Goal: Transaction & Acquisition: Purchase product/service

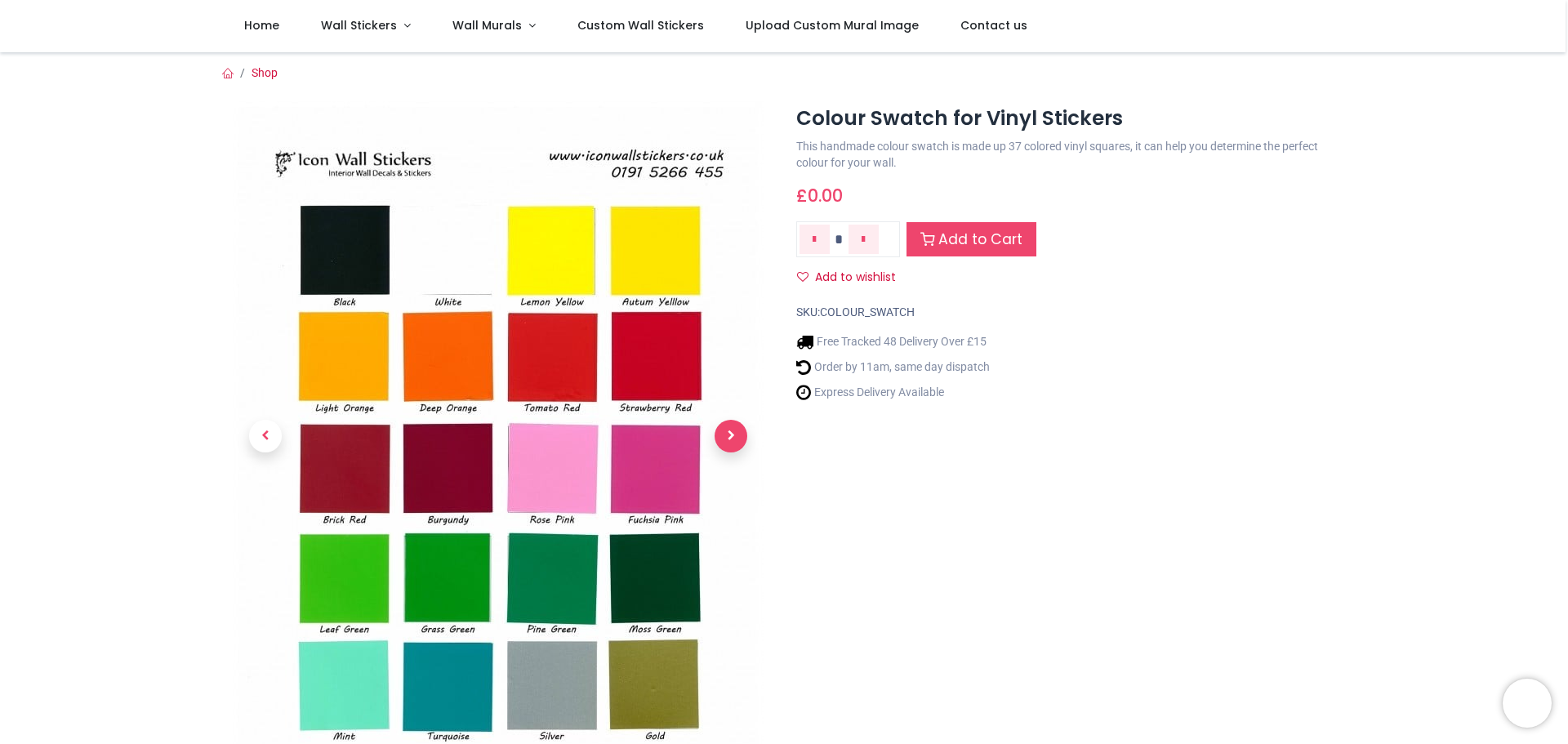
scroll to position [192, 0]
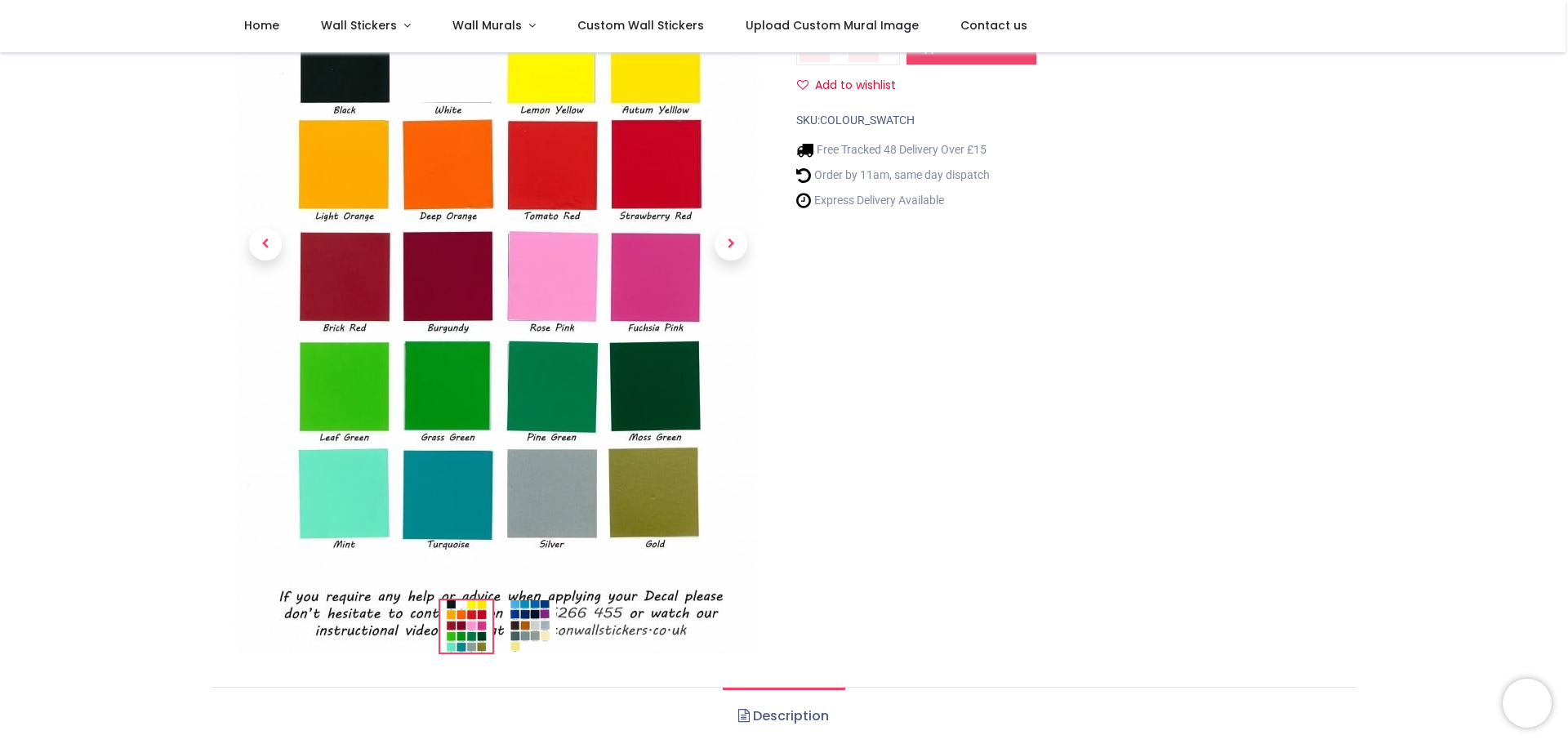
click at [337, 388] on img at bounding box center [498, 285] width 531 height 751
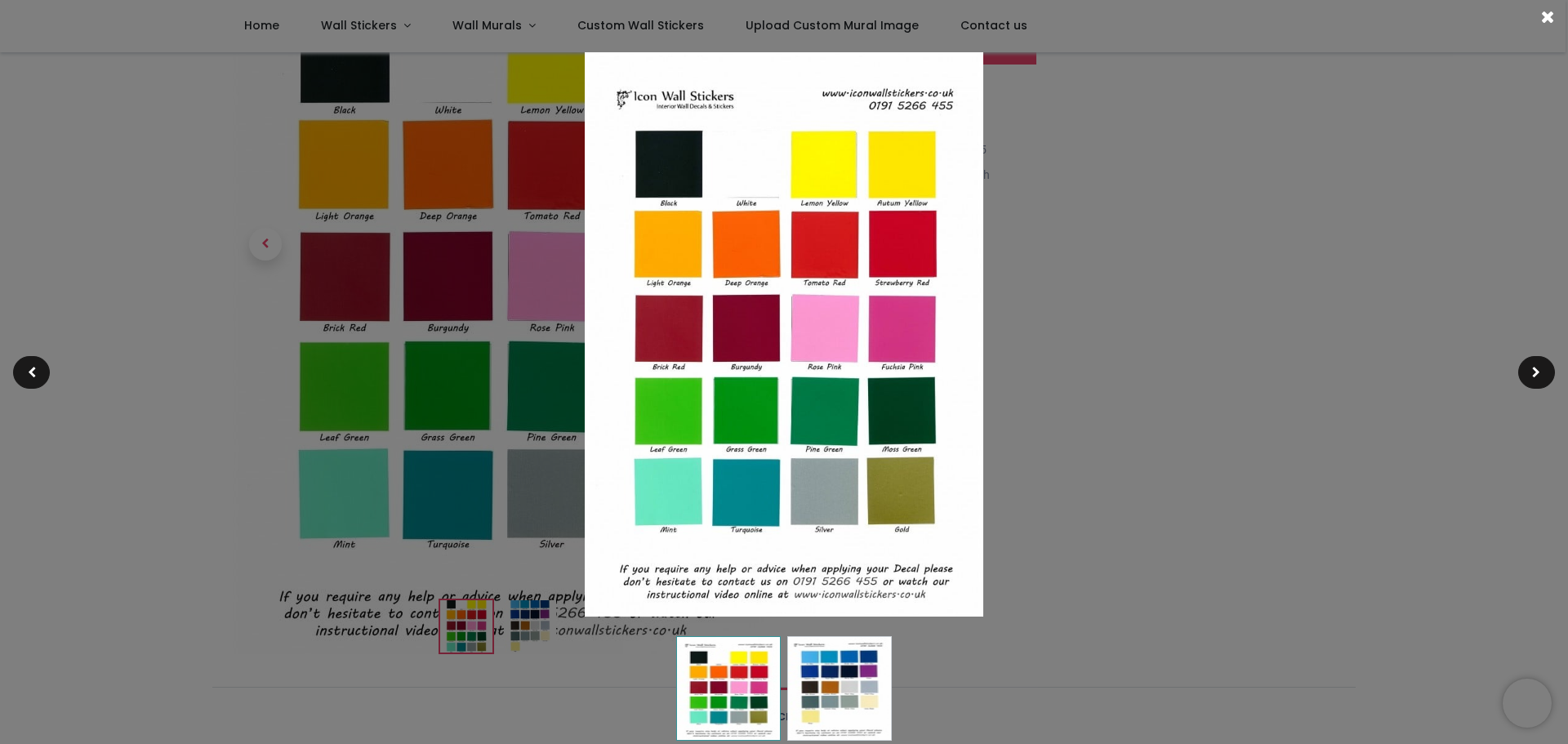
click at [858, 696] on img at bounding box center [840, 688] width 105 height 105
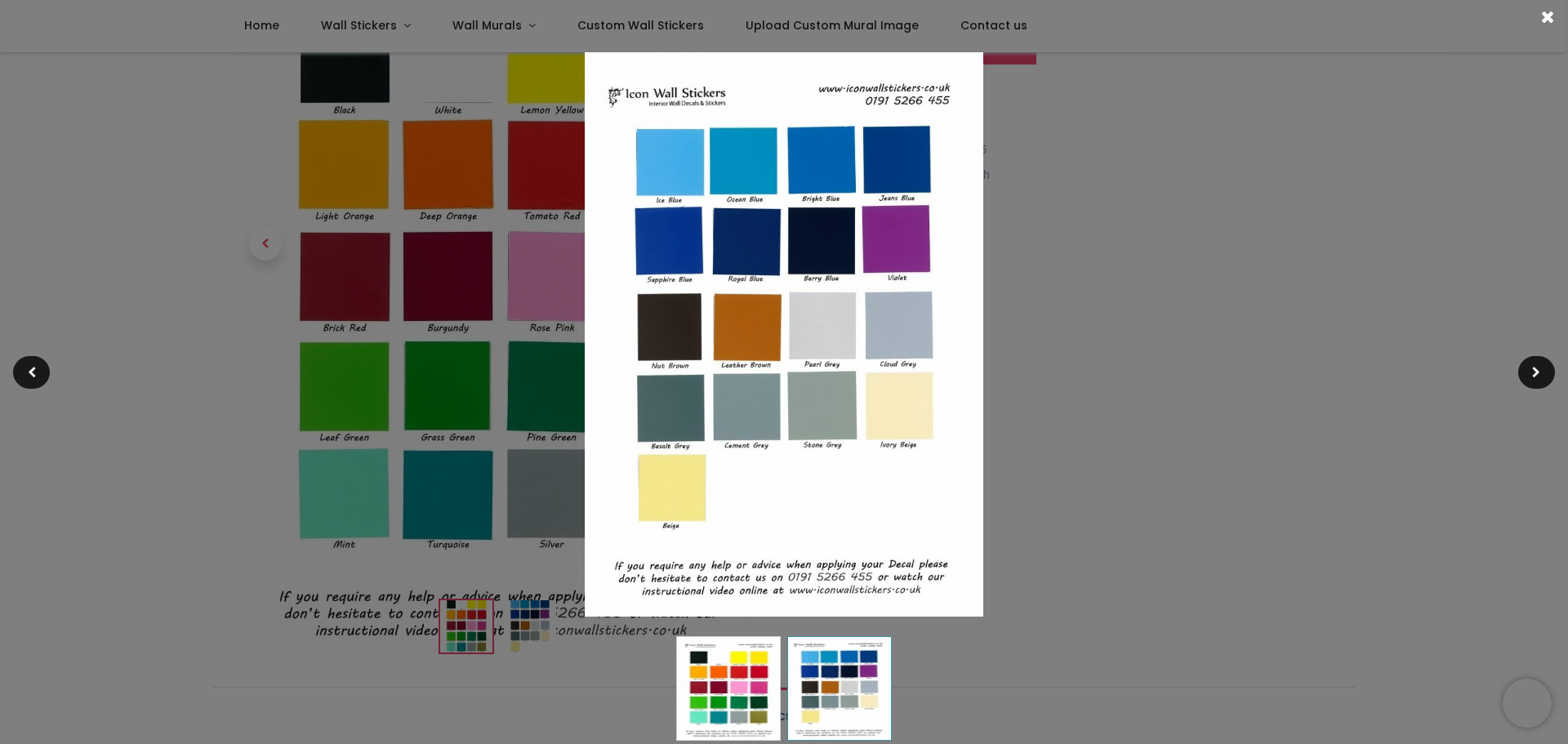
click at [1173, 379] on div at bounding box center [784, 372] width 1568 height 744
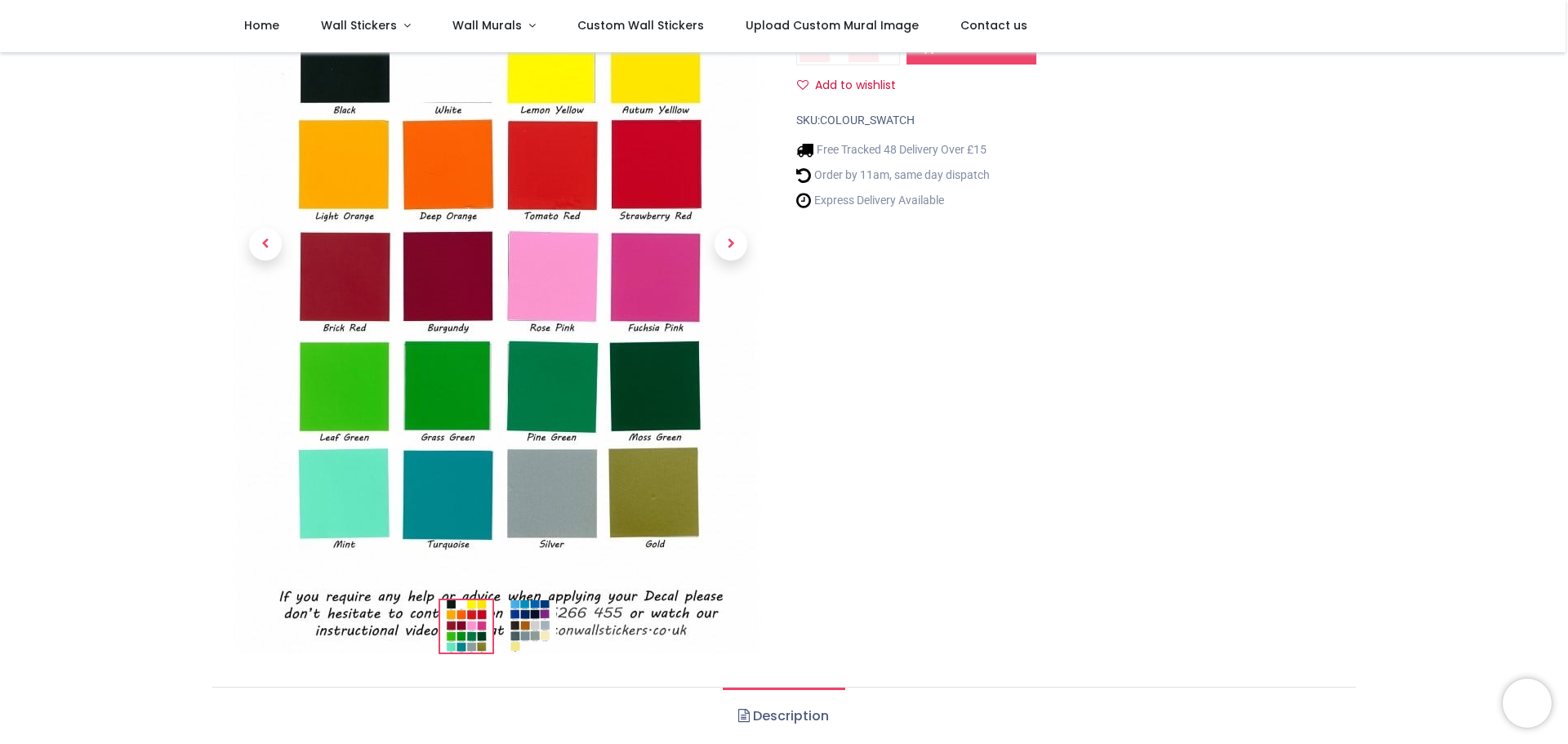
scroll to position [0, 0]
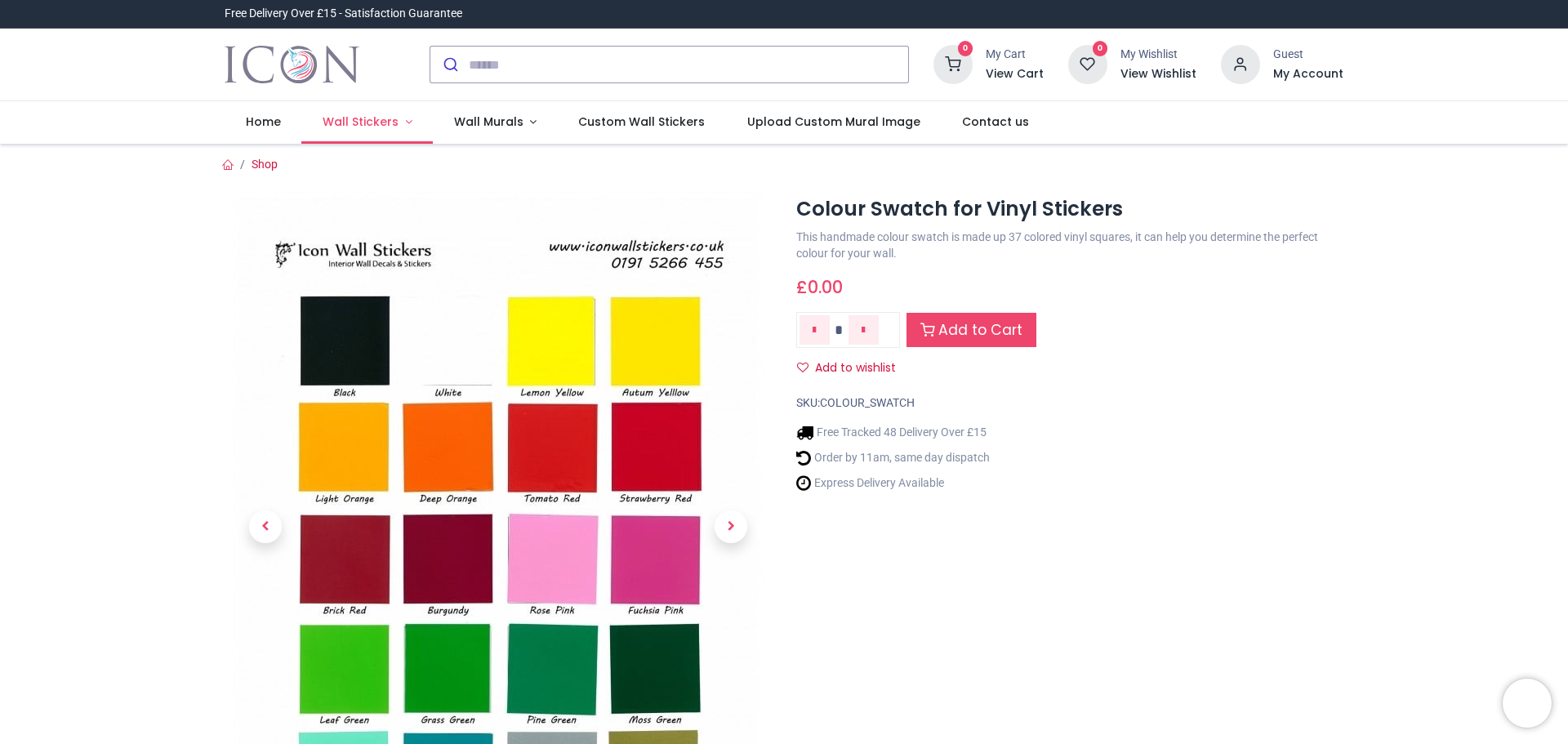
click at [379, 121] on span "Wall Stickers" at bounding box center [361, 122] width 76 height 16
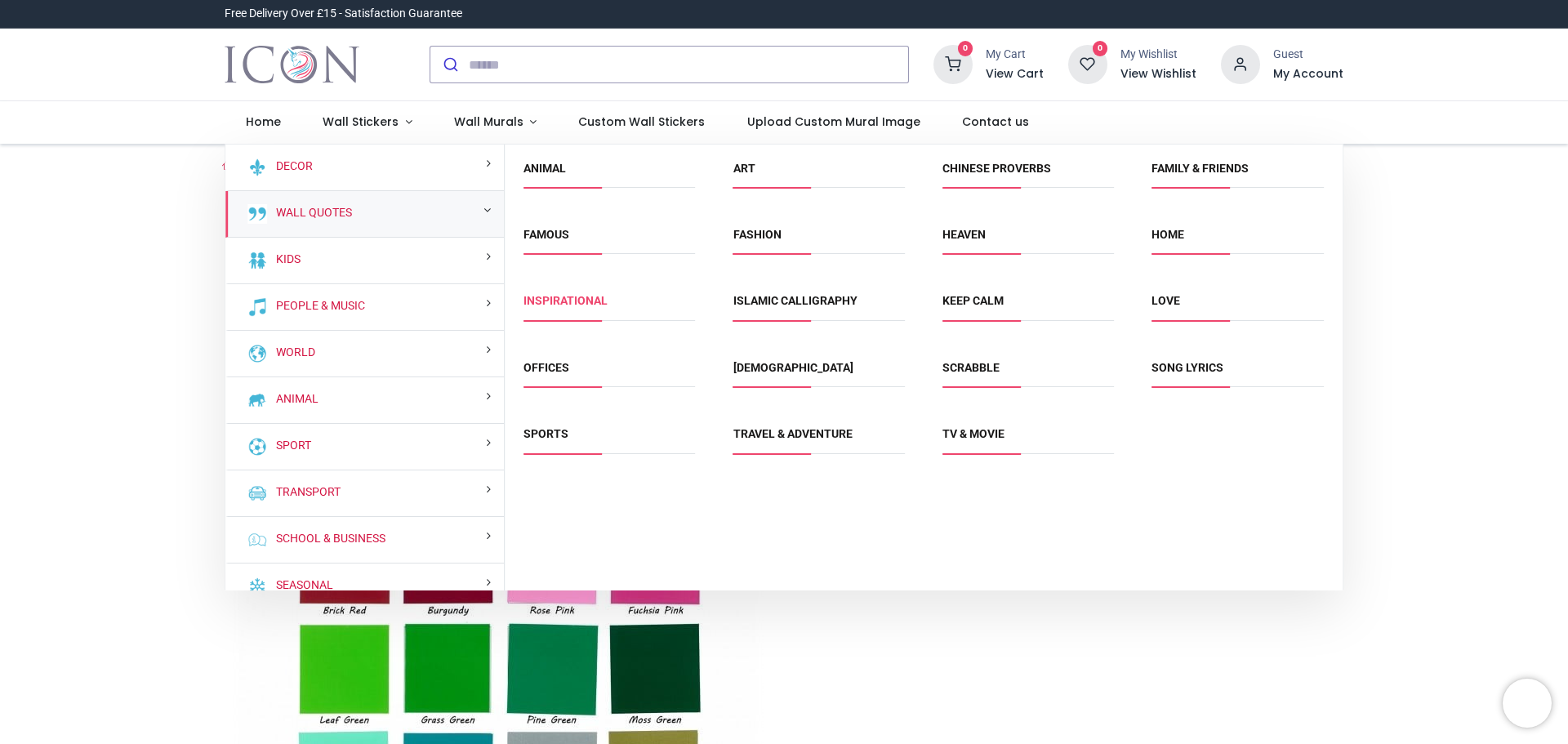
click at [560, 304] on link "Inspirational" at bounding box center [565, 301] width 84 height 13
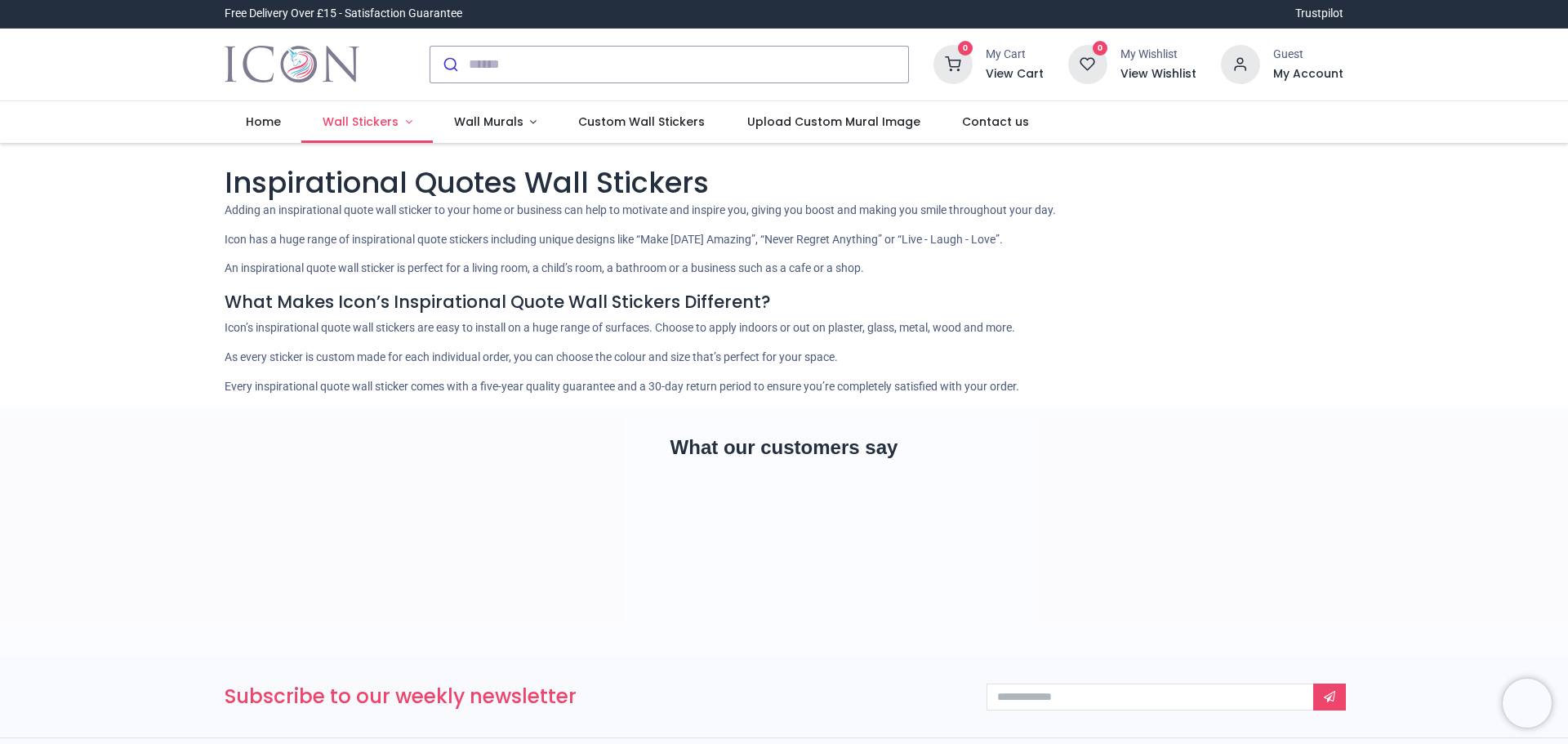
click at [379, 122] on span "Wall Stickers" at bounding box center [361, 122] width 76 height 16
click at [174, 195] on div "Pricelist : Public Pricelist Public Pricelist Inspirational Quotes Wall Stickers" at bounding box center [784, 276] width 1568 height 265
click at [498, 122] on span "Wall Murals" at bounding box center [508, 122] width 69 height 16
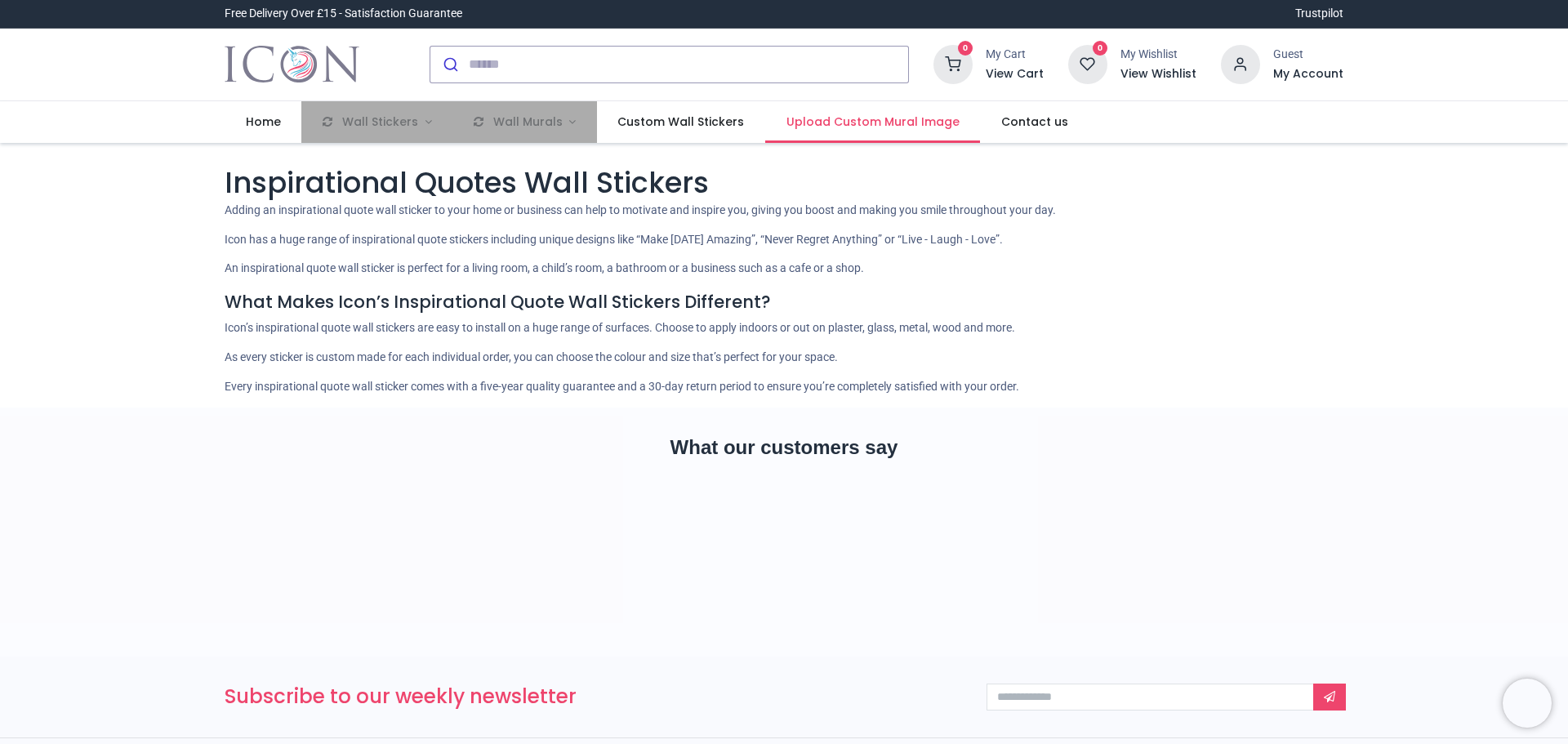
click at [844, 122] on span "Upload Custom Mural Image" at bounding box center [873, 122] width 173 height 16
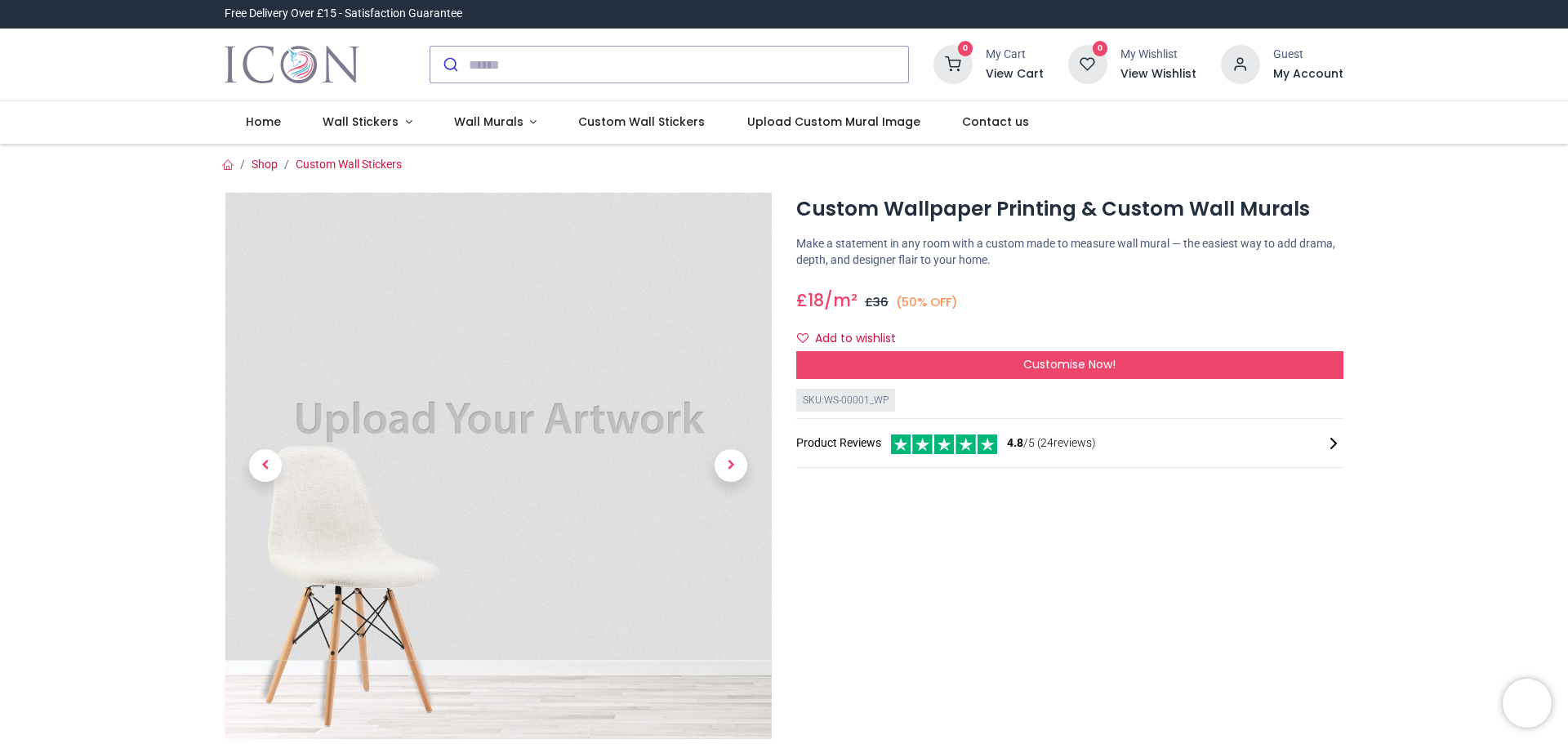
scroll to position [164, 0]
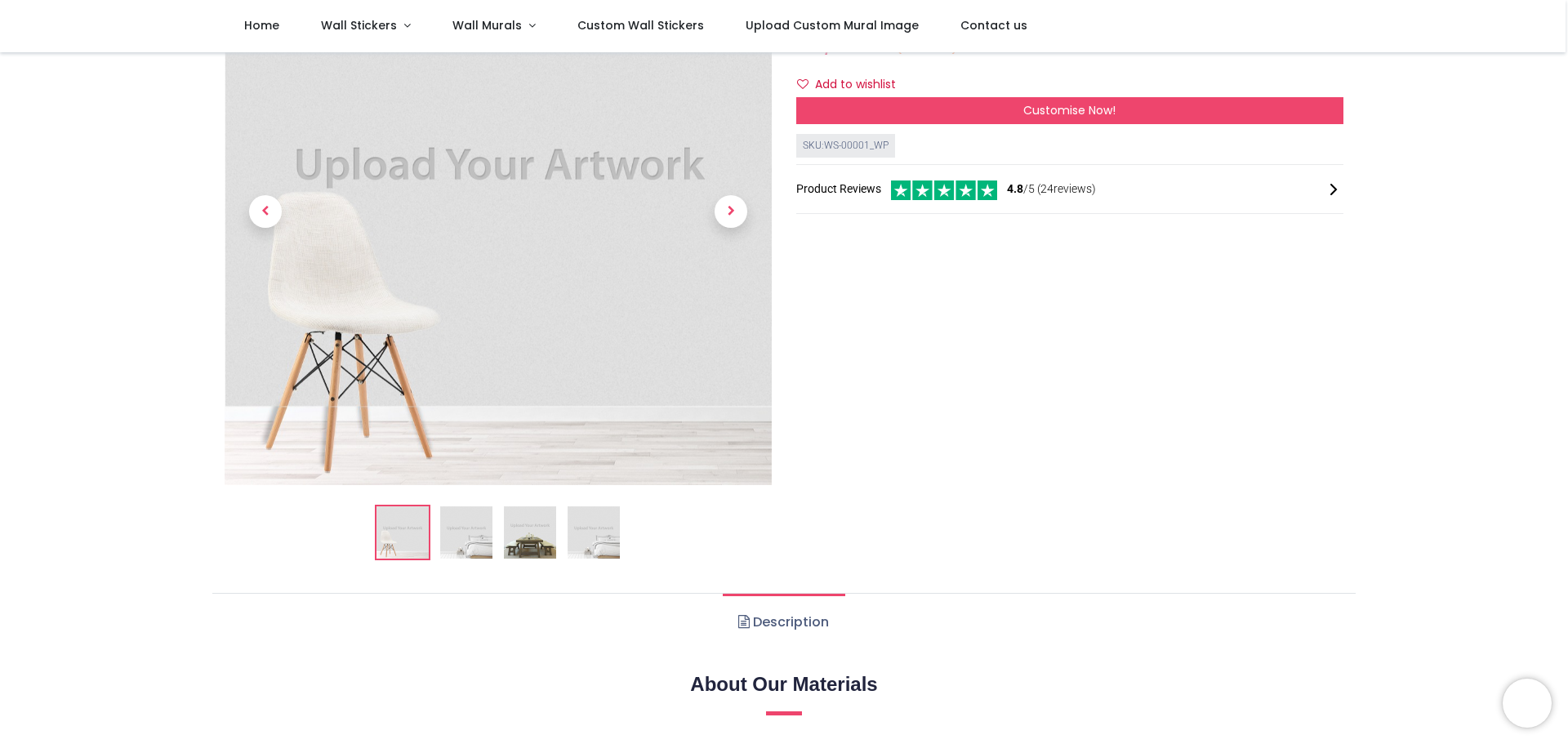
click at [513, 536] on img at bounding box center [530, 532] width 52 height 52
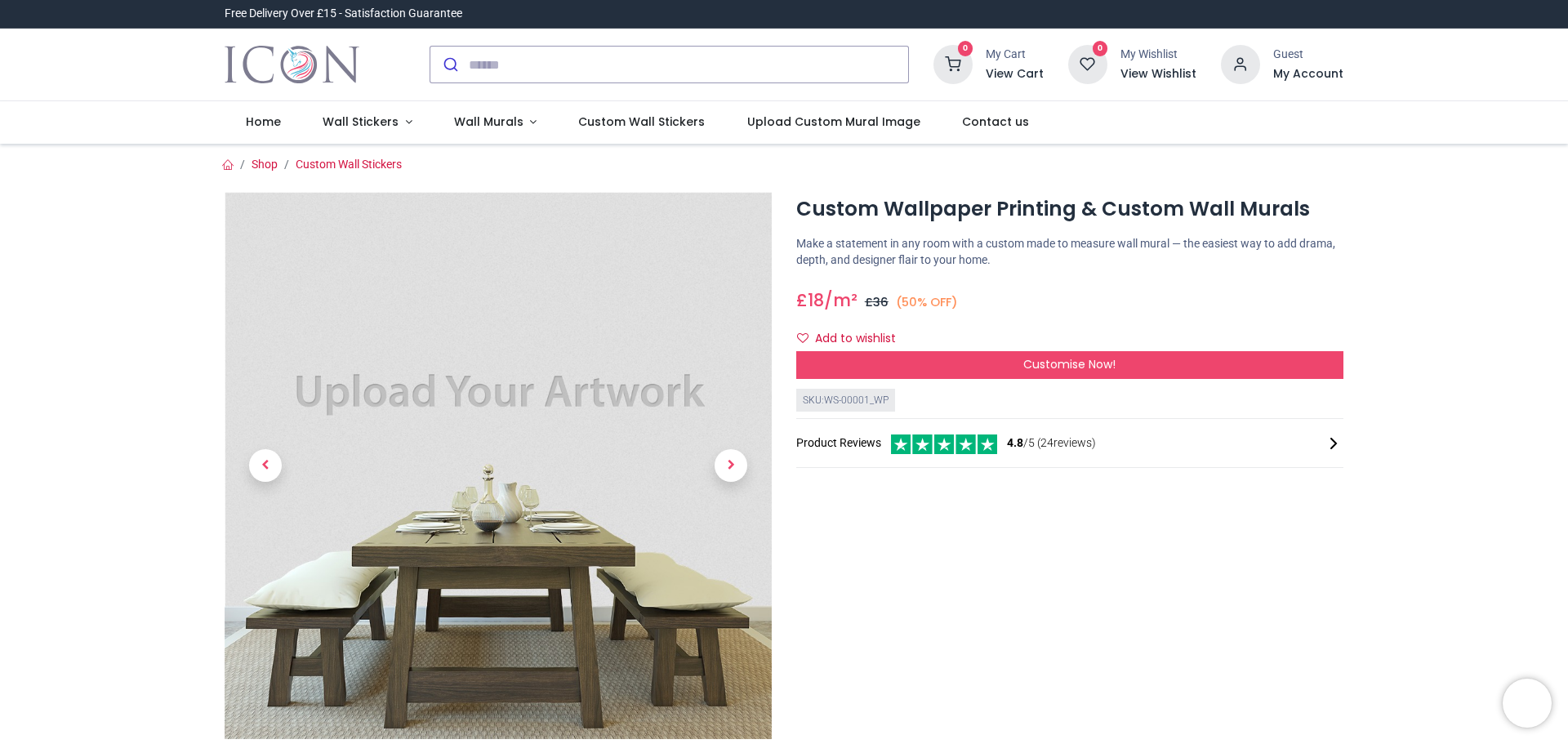
scroll to position [245, 0]
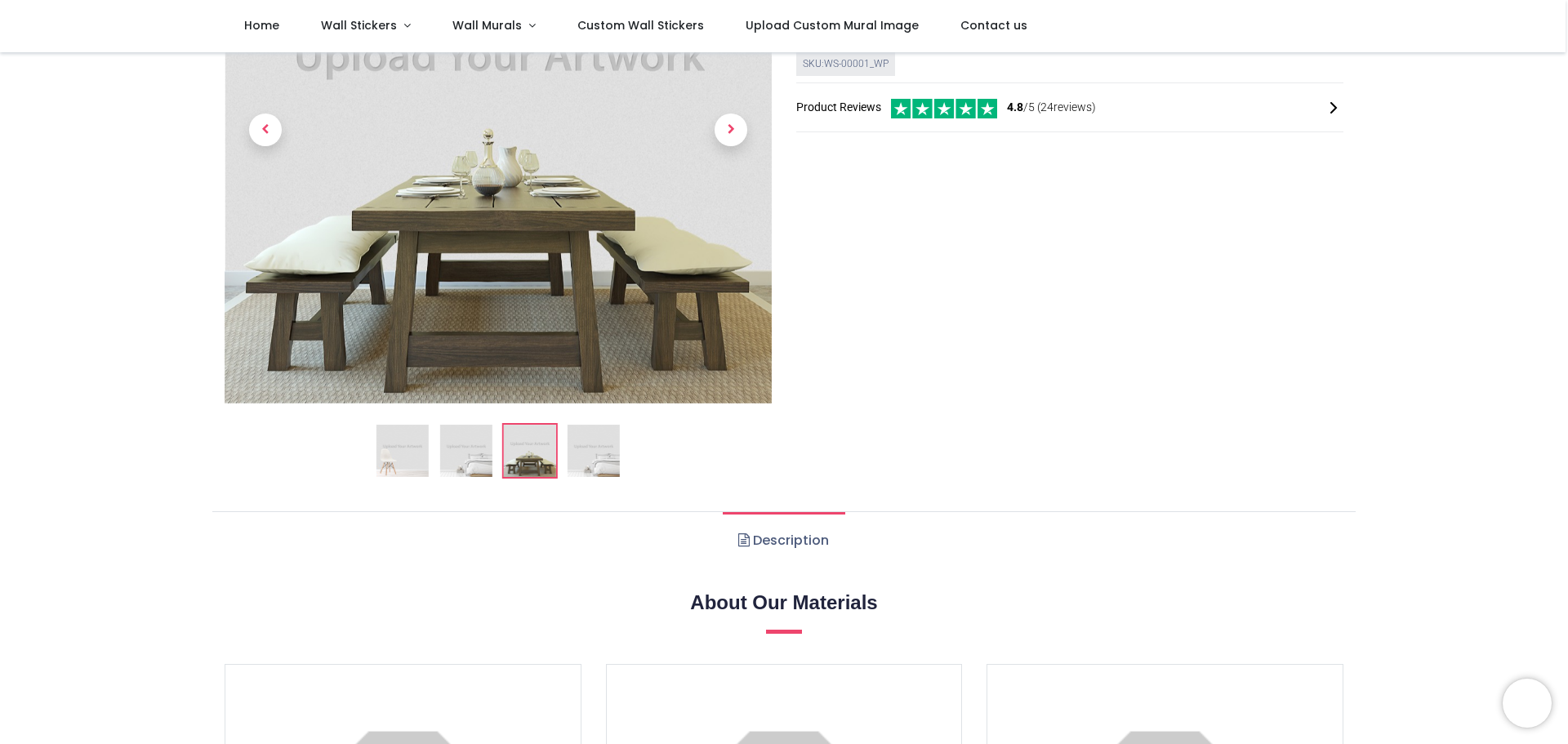
click at [472, 452] on img at bounding box center [466, 450] width 52 height 52
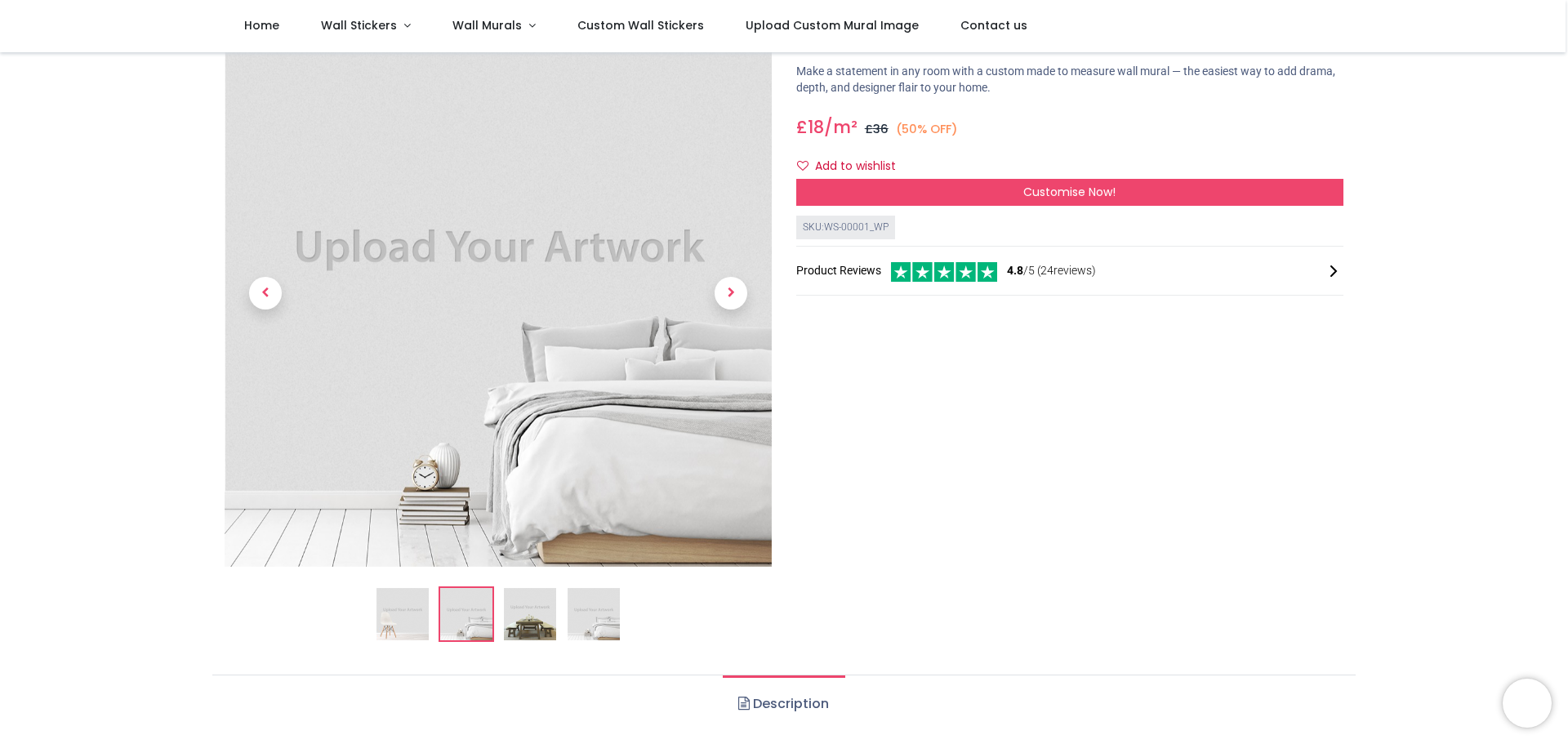
scroll to position [0, 0]
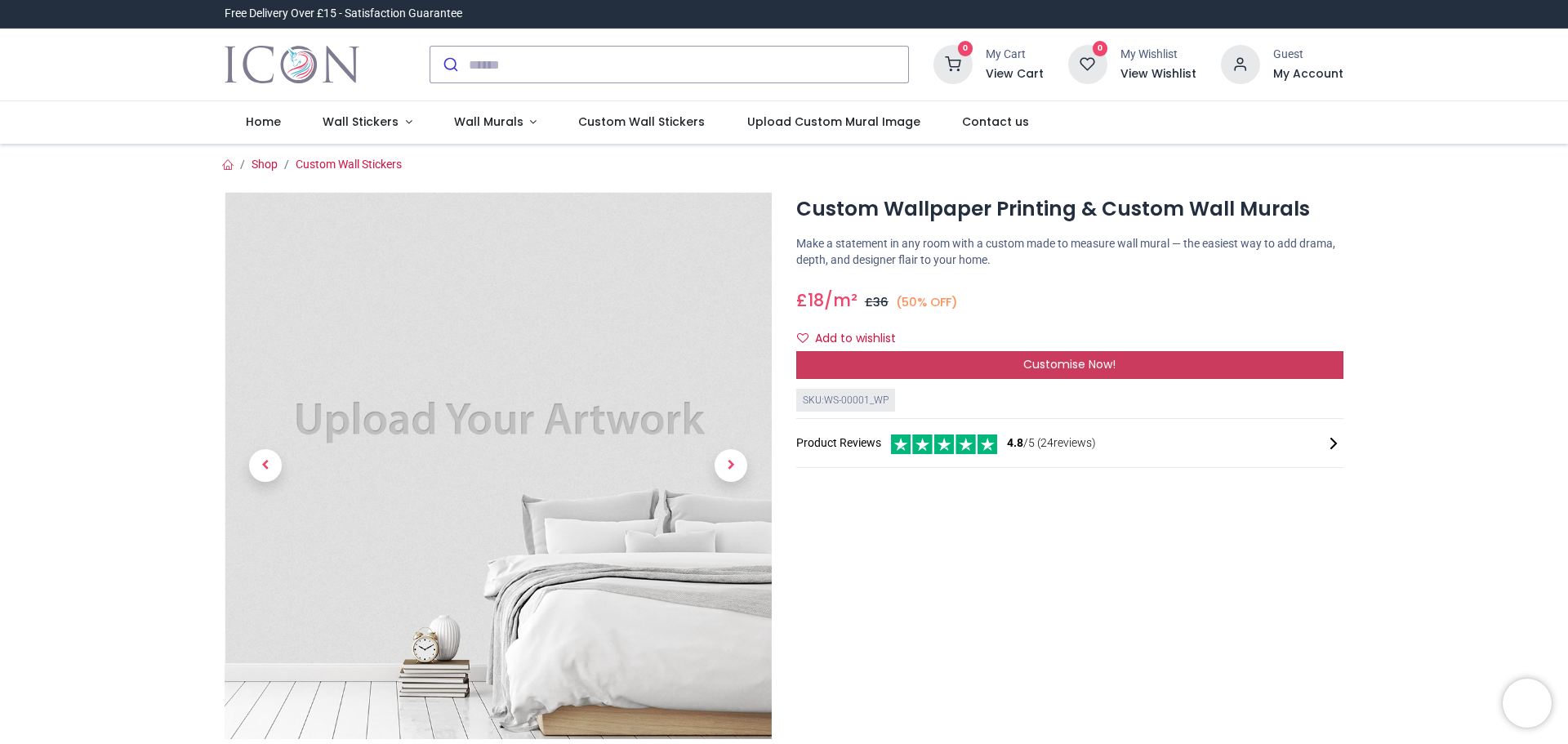
click at [1039, 362] on span "Customise Now!" at bounding box center [1068, 364] width 92 height 16
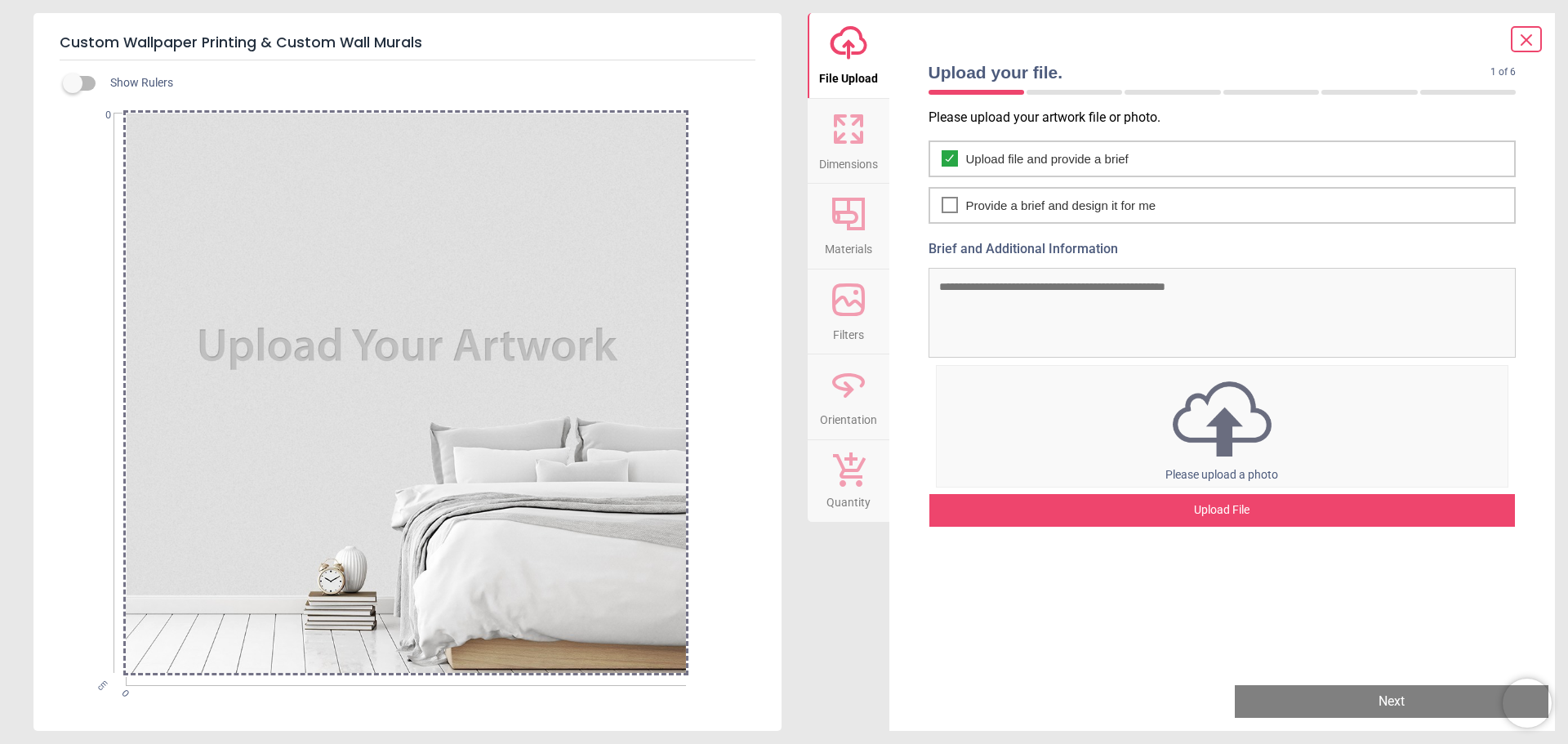
click at [1231, 513] on div "Upload File" at bounding box center [1222, 510] width 586 height 33
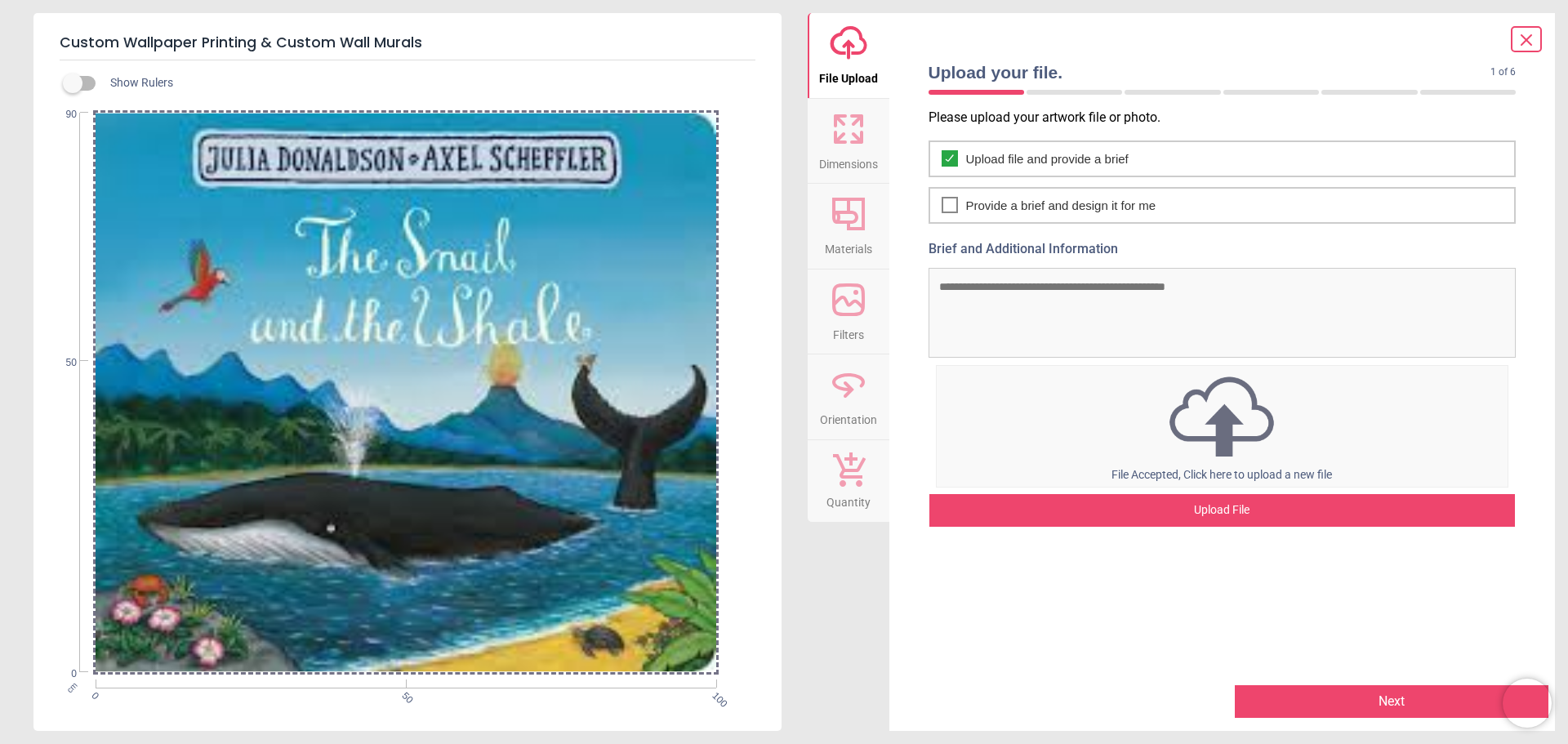
click at [1196, 509] on div "Upload File" at bounding box center [1222, 510] width 586 height 33
click at [1525, 43] on icon at bounding box center [1526, 40] width 20 height 20
